Goal: Navigation & Orientation: Find specific page/section

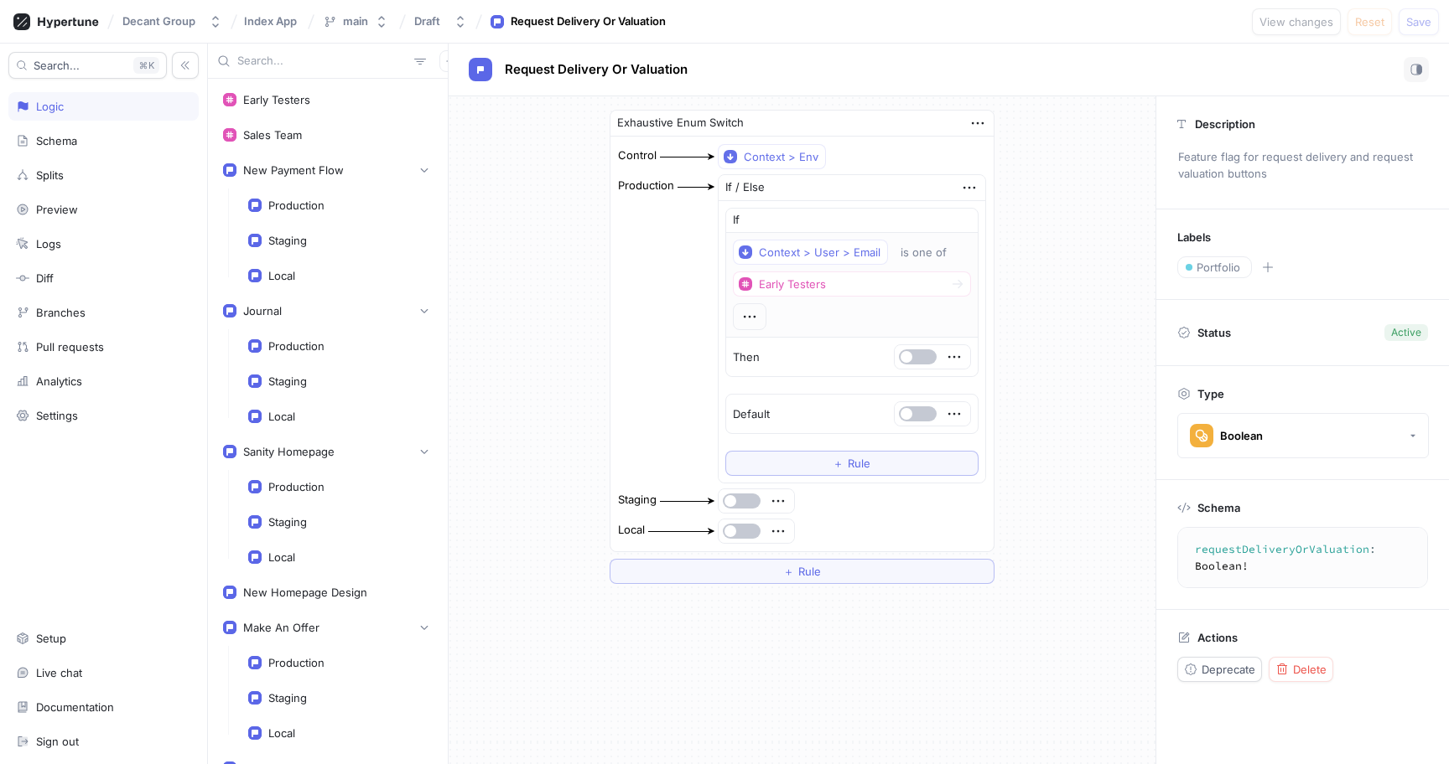
scroll to position [373, 0]
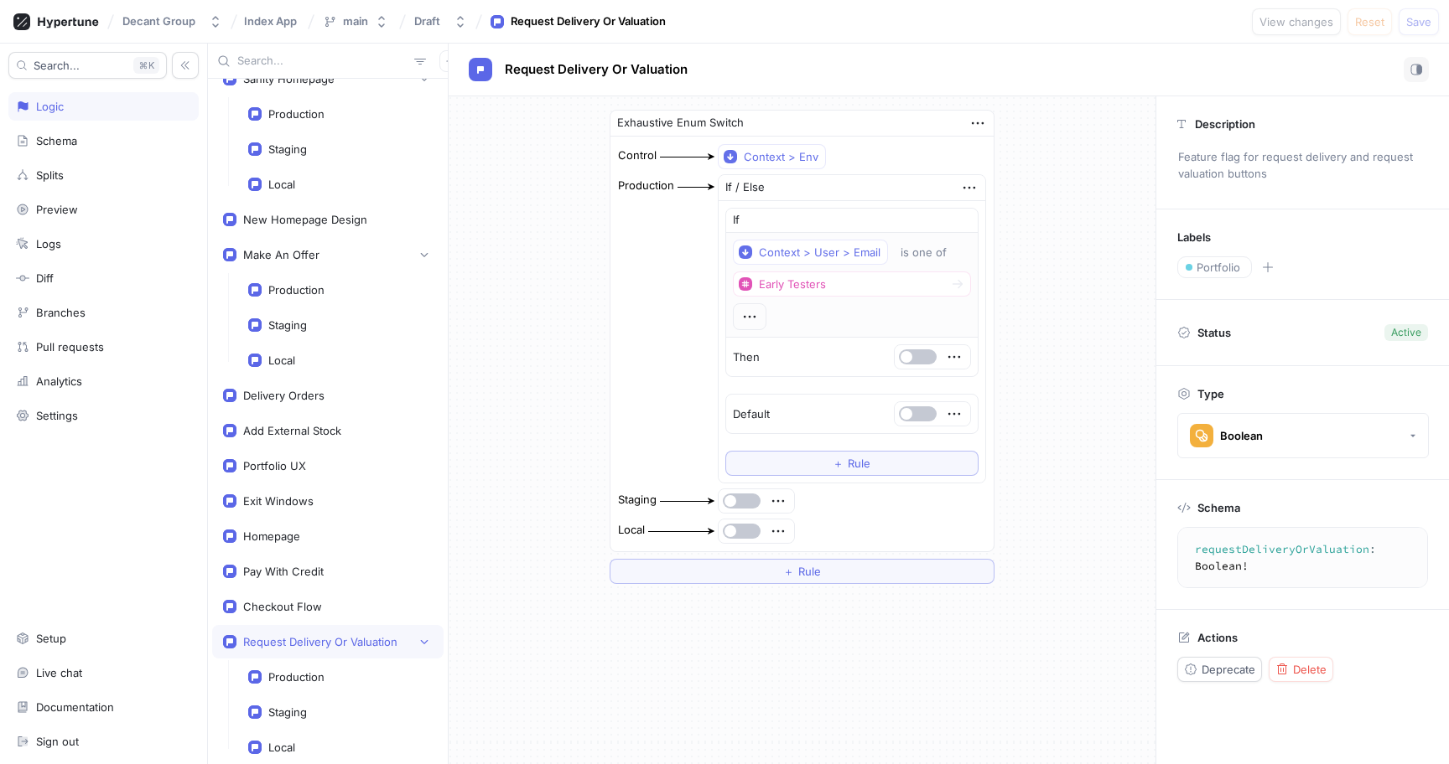
click at [1055, 215] on div "Exhaustive Enum Switch Control Context > Env Production If / Else If Context > …" at bounding box center [801, 346] width 707 height 501
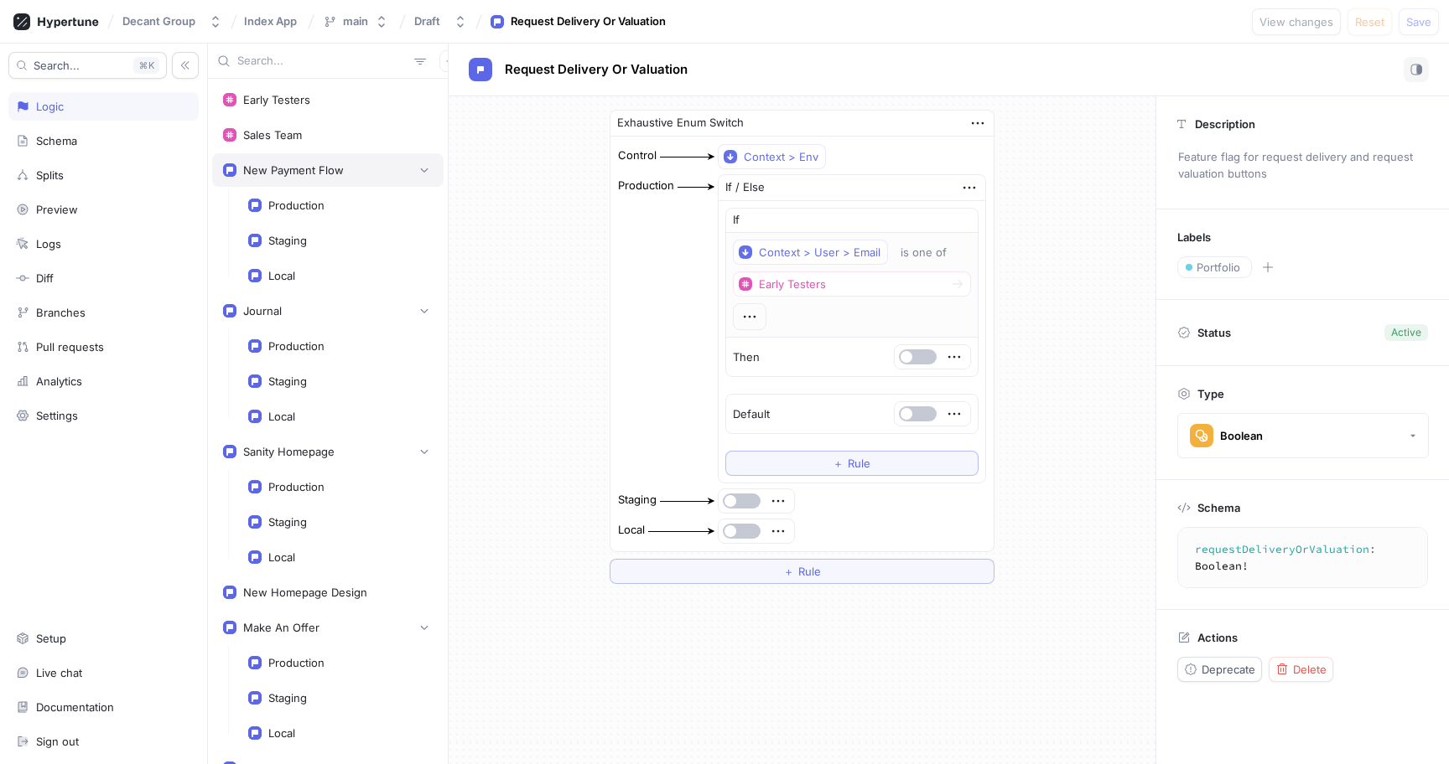
click at [318, 176] on div "New Payment Flow" at bounding box center [293, 169] width 101 height 13
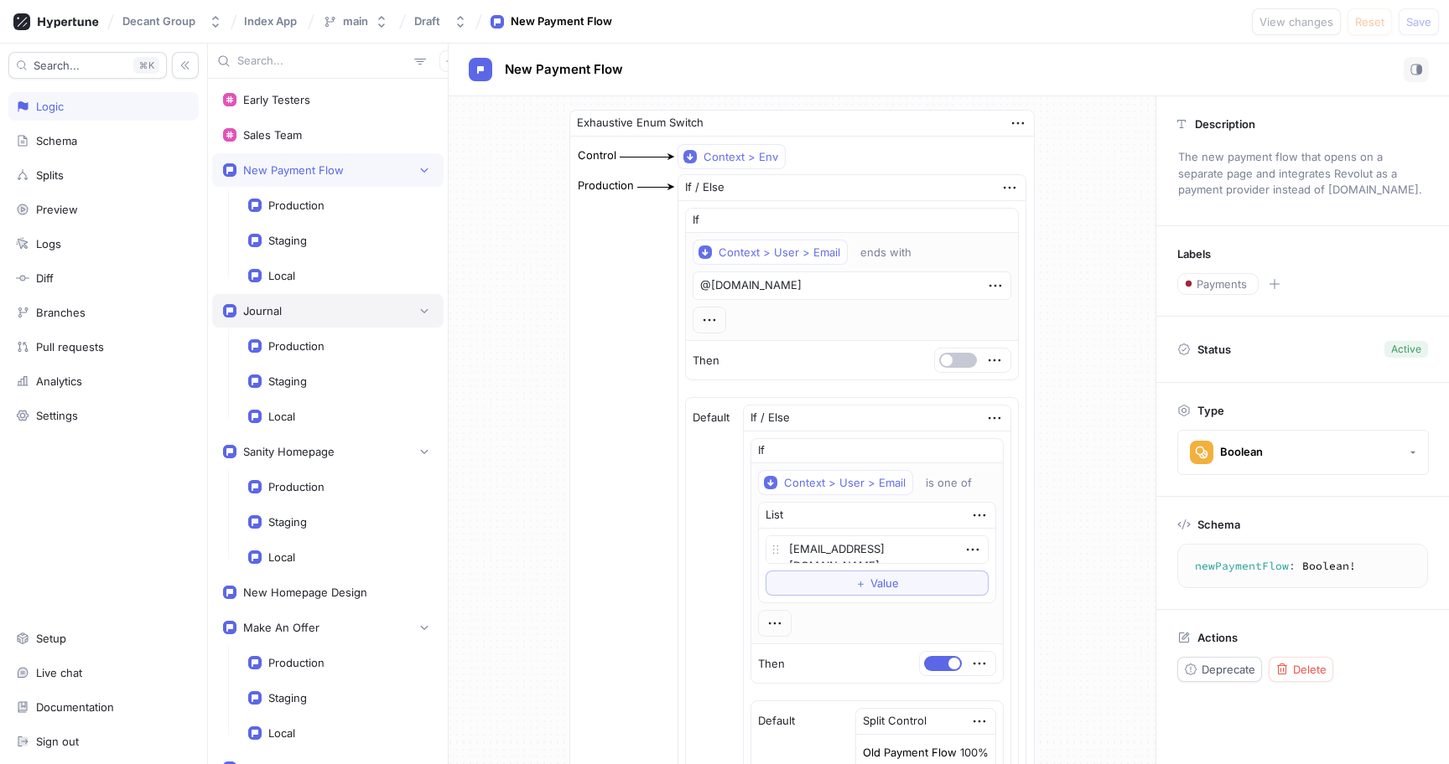
click at [329, 314] on div "Journal" at bounding box center [328, 311] width 210 height 17
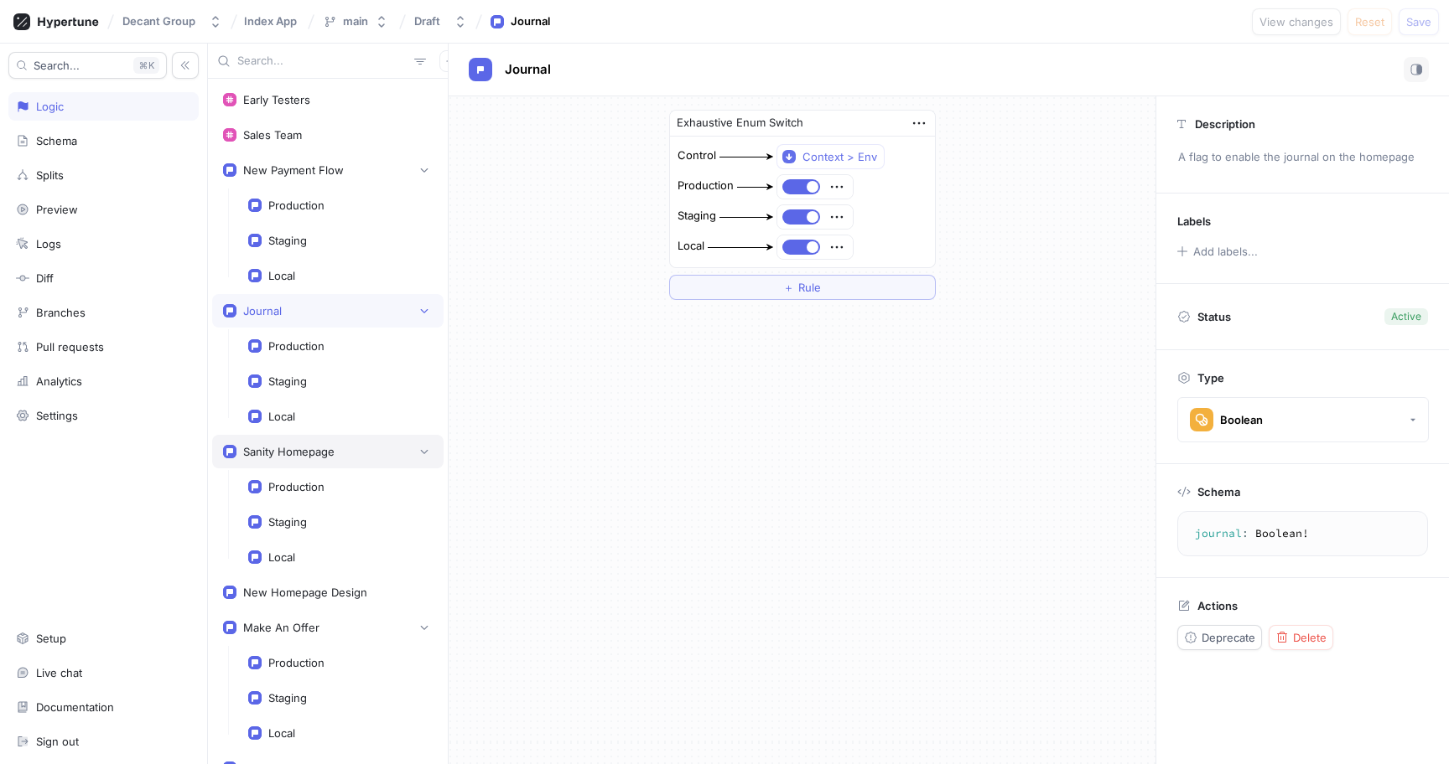
click at [328, 437] on div "Sanity Homepage" at bounding box center [327, 452] width 231 height 34
click at [317, 308] on div "Journal" at bounding box center [328, 311] width 210 height 17
click at [319, 450] on div "Sanity Homepage" at bounding box center [288, 451] width 91 height 13
click at [308, 592] on div "New Homepage Design" at bounding box center [305, 592] width 124 height 13
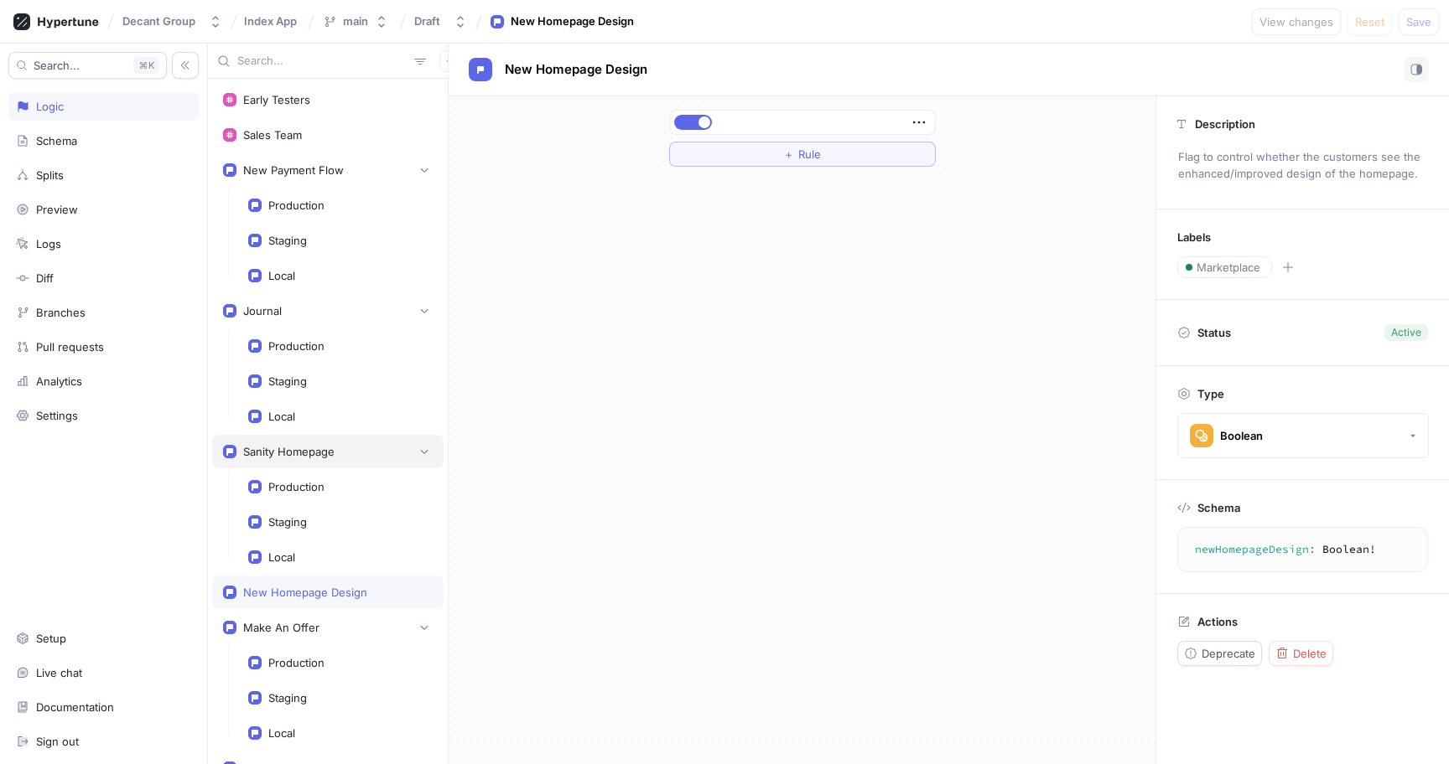
click at [318, 448] on div "Sanity Homepage" at bounding box center [288, 451] width 91 height 13
type textarea "sanityHomepage: Boolean!"
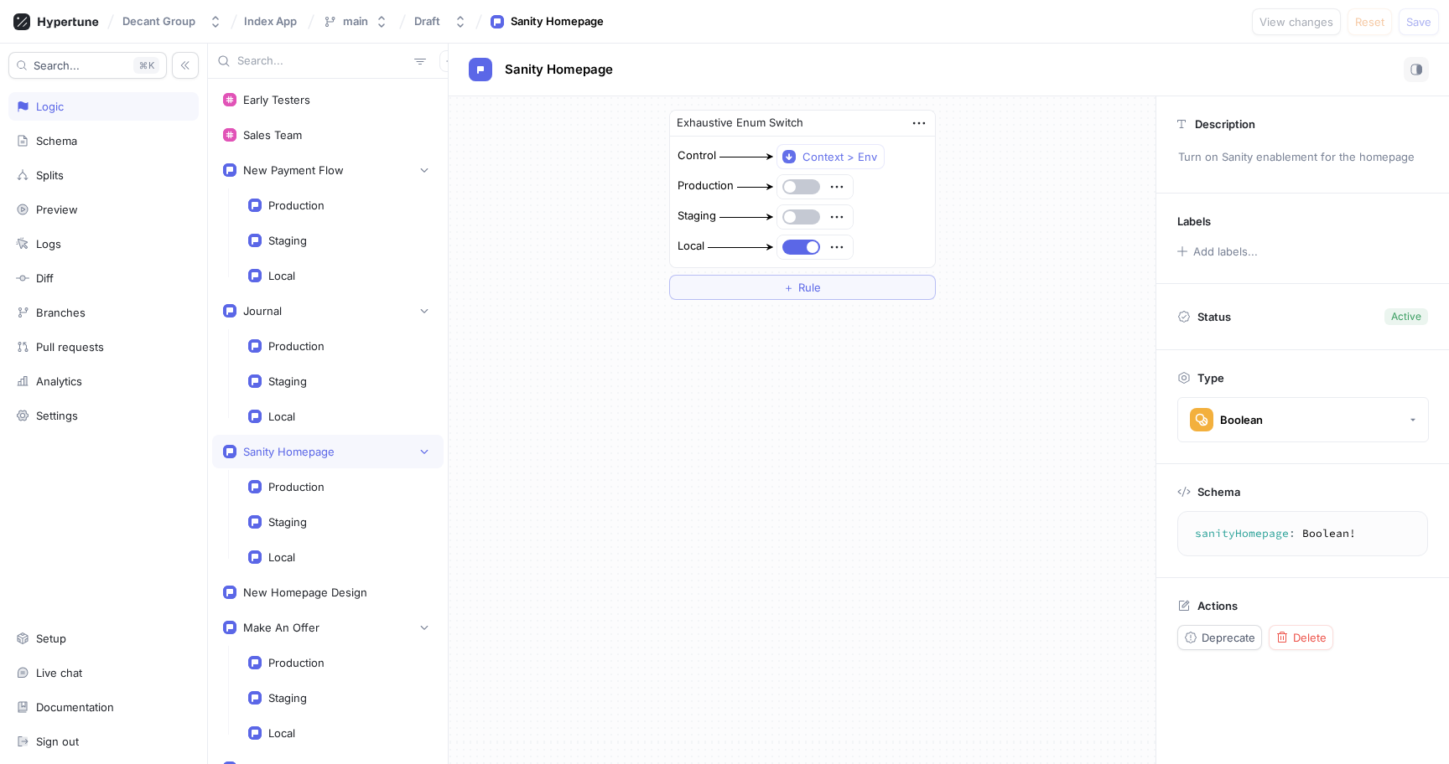
click at [1231, 536] on textarea "sanityHomepage: Boolean!" at bounding box center [1302, 534] width 236 height 30
